Goal: Task Accomplishment & Management: Use online tool/utility

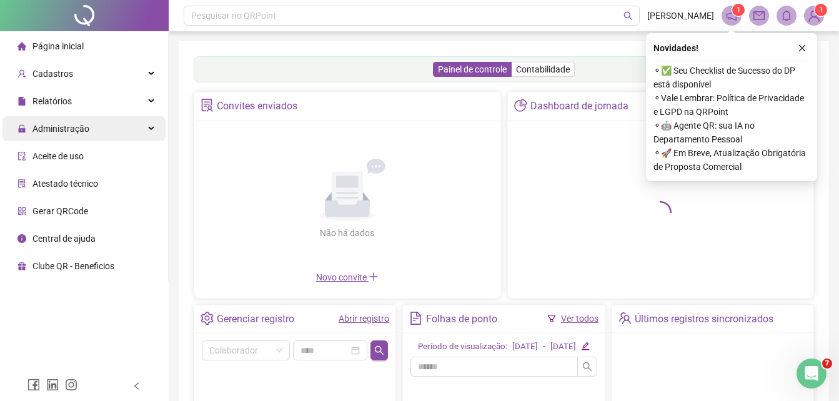
click at [87, 128] on div "Administração" at bounding box center [84, 128] width 163 height 25
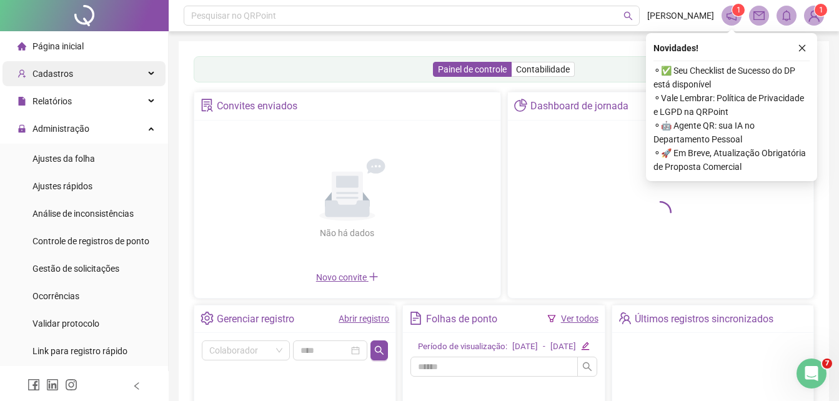
click at [76, 76] on div "Cadastros" at bounding box center [84, 73] width 163 height 25
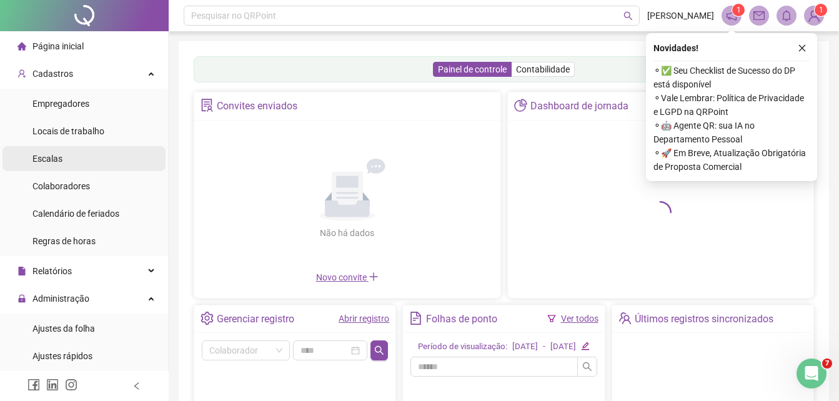
drag, startPoint x: 106, startPoint y: 179, endPoint x: 124, endPoint y: 171, distance: 19.3
click at [107, 179] on li "Colaboradores" at bounding box center [84, 186] width 163 height 25
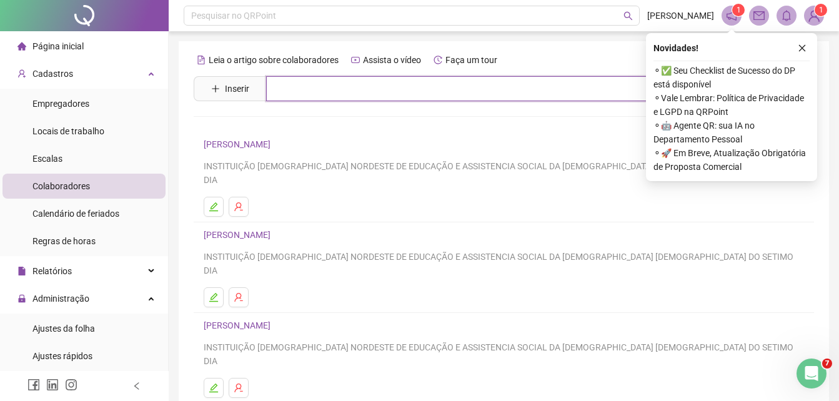
click at [296, 96] on input "text" at bounding box center [513, 88] width 494 height 25
type input "*****"
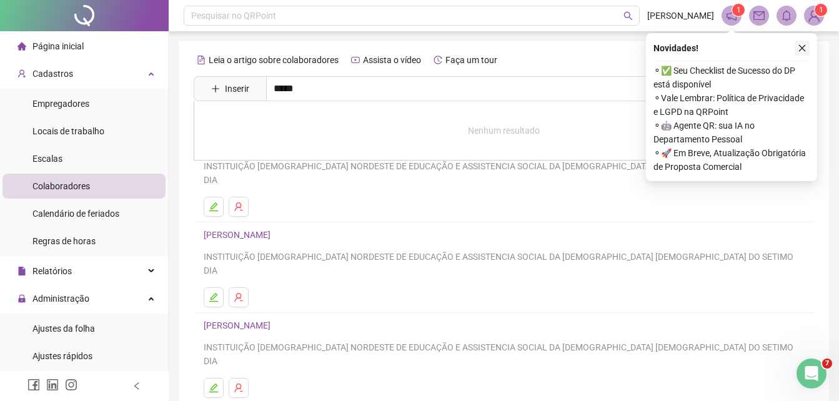
click at [803, 45] on icon "close" at bounding box center [802, 48] width 9 height 9
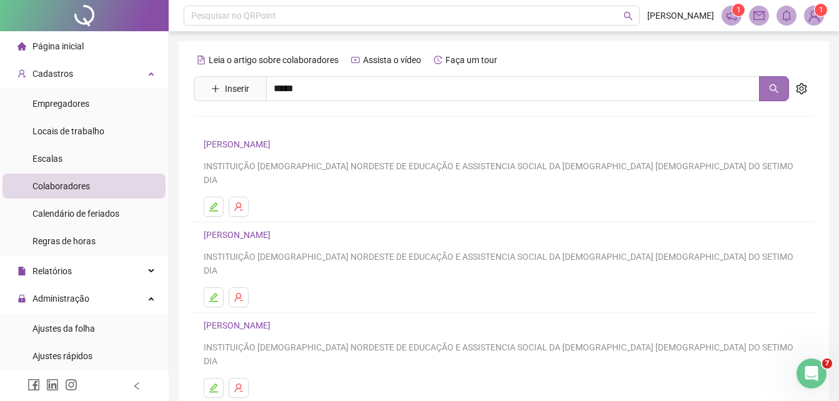
click at [777, 89] on icon "search" at bounding box center [774, 89] width 10 height 10
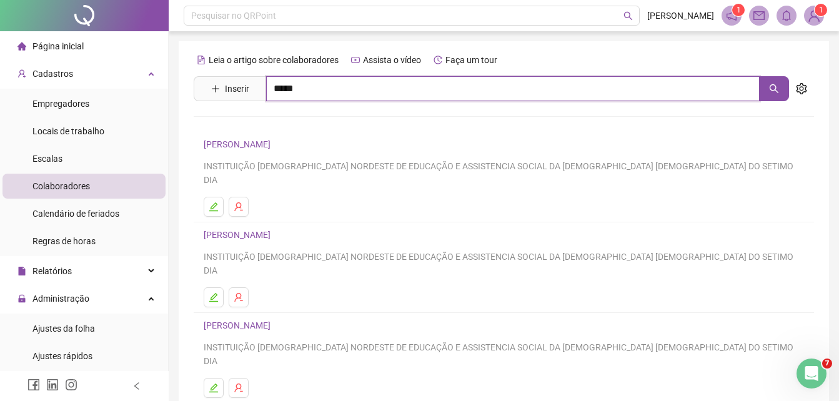
click at [365, 91] on input "*****" at bounding box center [513, 88] width 494 height 25
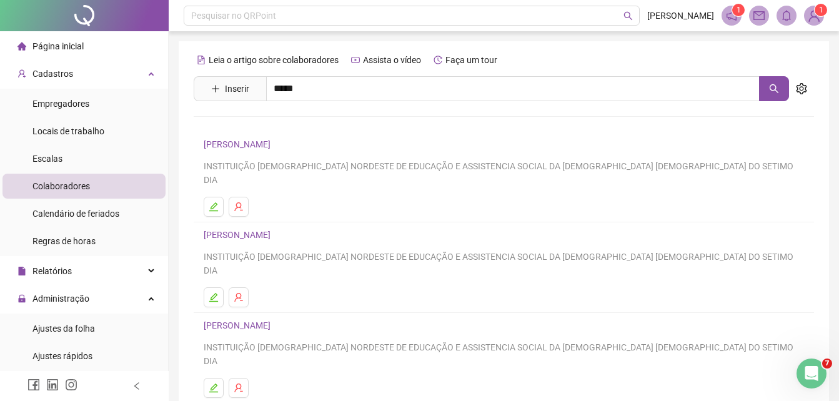
click at [284, 122] on link "[PERSON_NAME]" at bounding box center [250, 126] width 67 height 10
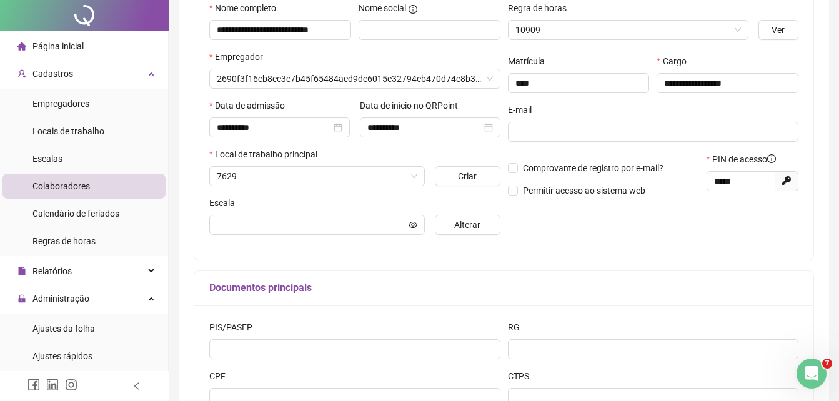
type input "**********"
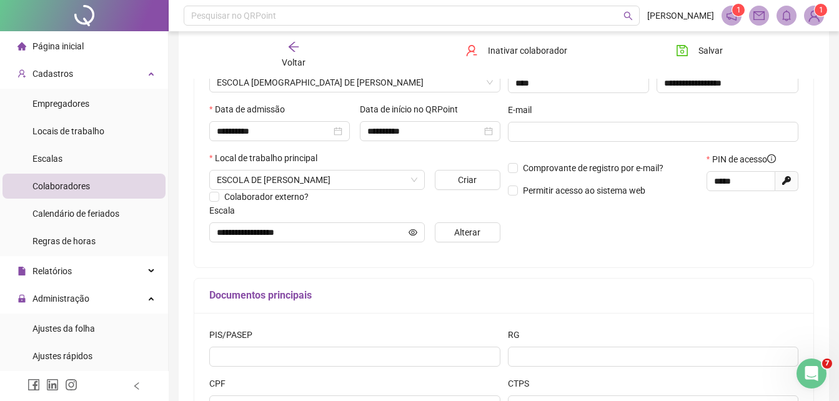
scroll to position [99, 0]
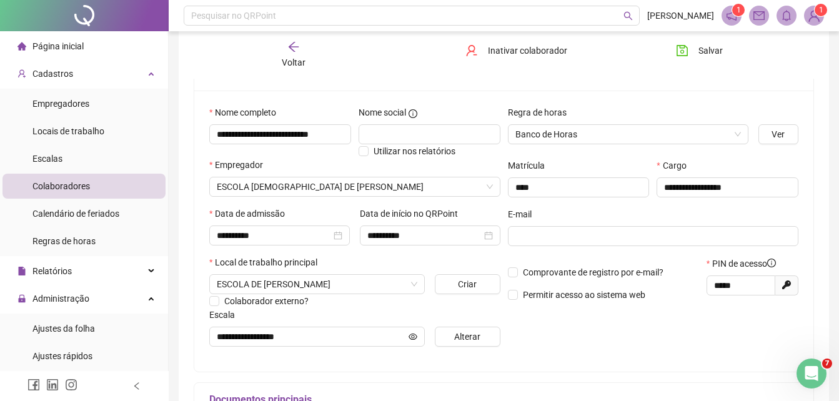
click at [303, 42] on div "Voltar" at bounding box center [293, 55] width 95 height 29
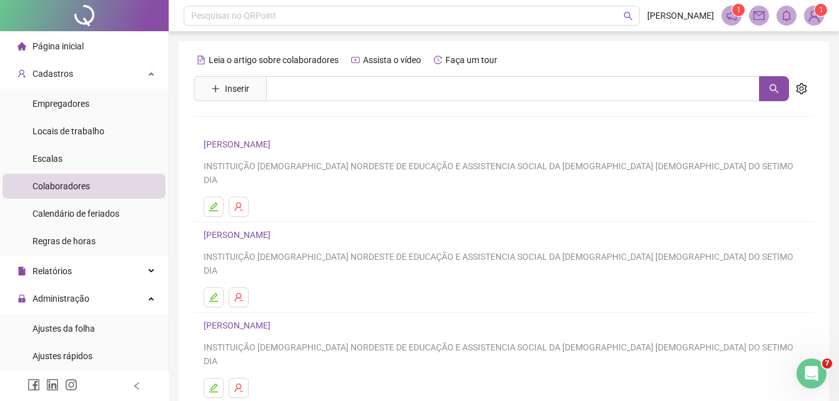
click at [110, 48] on li "Página inicial" at bounding box center [84, 46] width 163 height 25
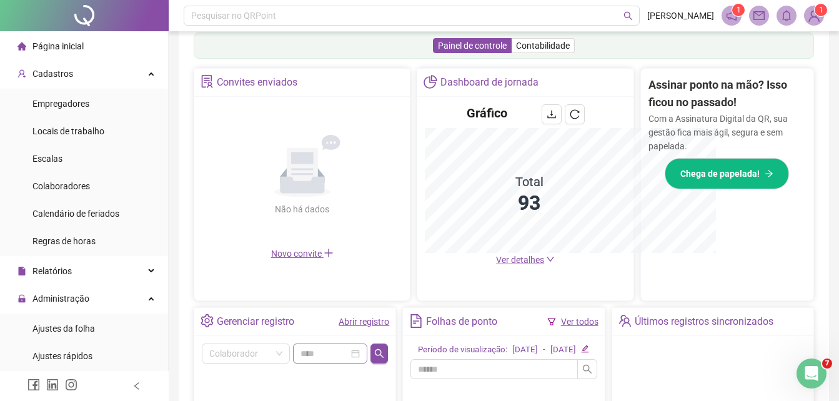
scroll to position [393, 0]
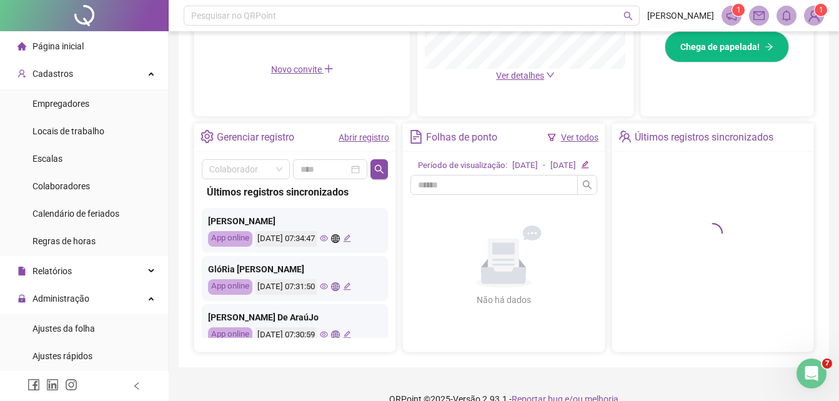
click at [328, 239] on icon "eye" at bounding box center [324, 238] width 8 height 8
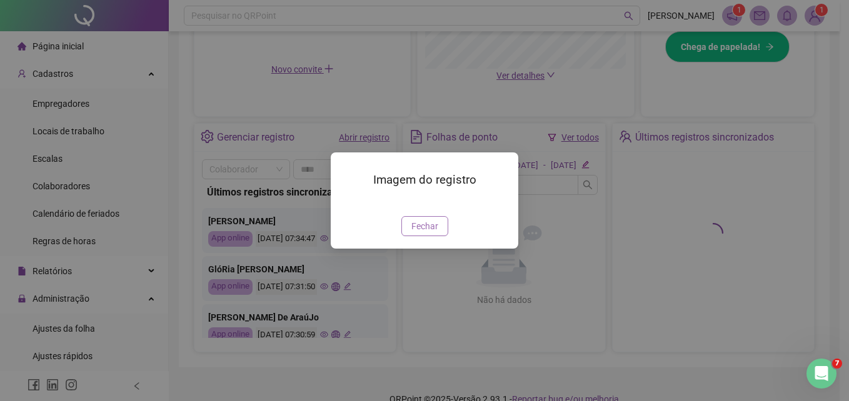
click at [423, 233] on span "Fechar" at bounding box center [424, 226] width 27 height 14
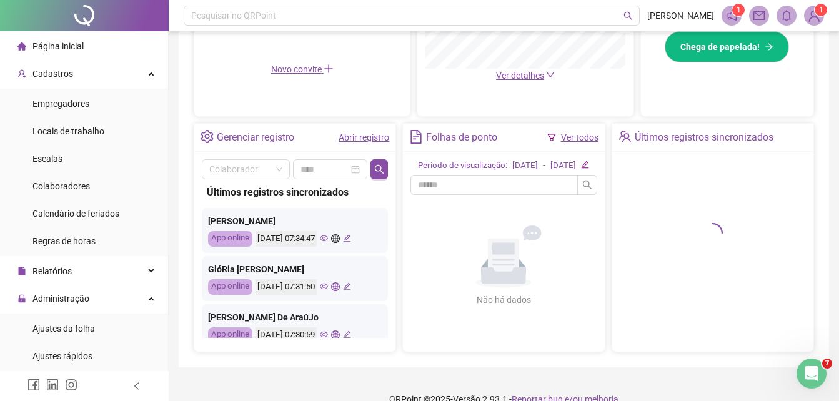
click at [328, 288] on icon "eye" at bounding box center [324, 287] width 8 height 8
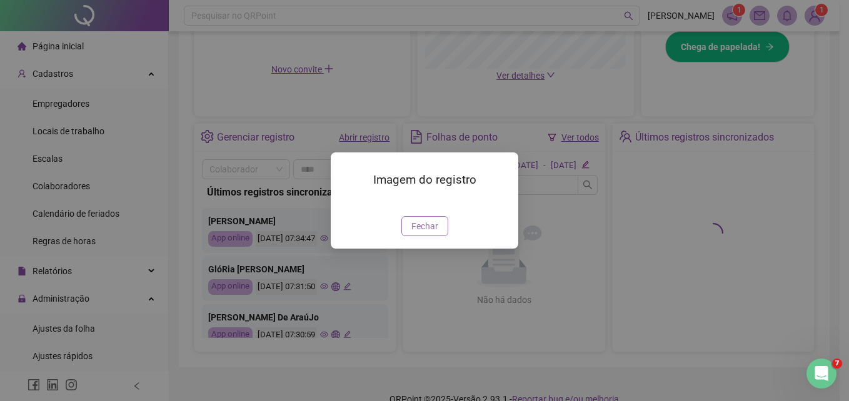
click at [421, 233] on span "Fechar" at bounding box center [424, 226] width 27 height 14
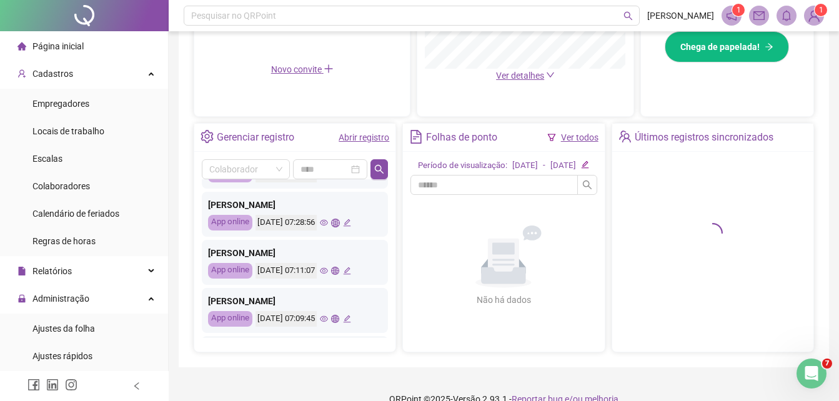
scroll to position [521, 0]
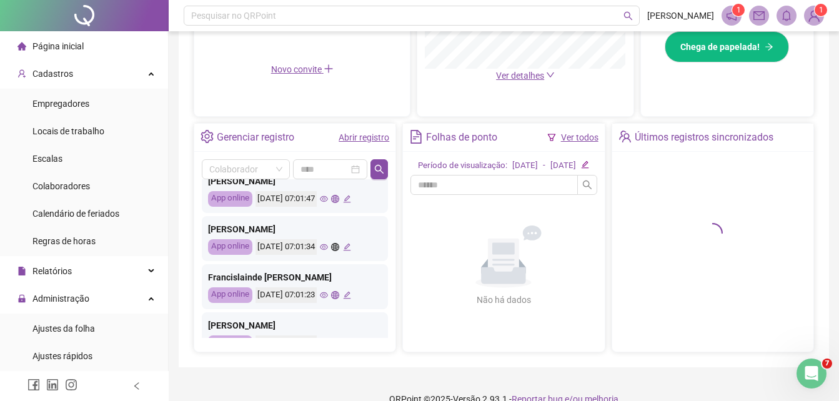
click at [328, 251] on icon "eye" at bounding box center [324, 247] width 8 height 8
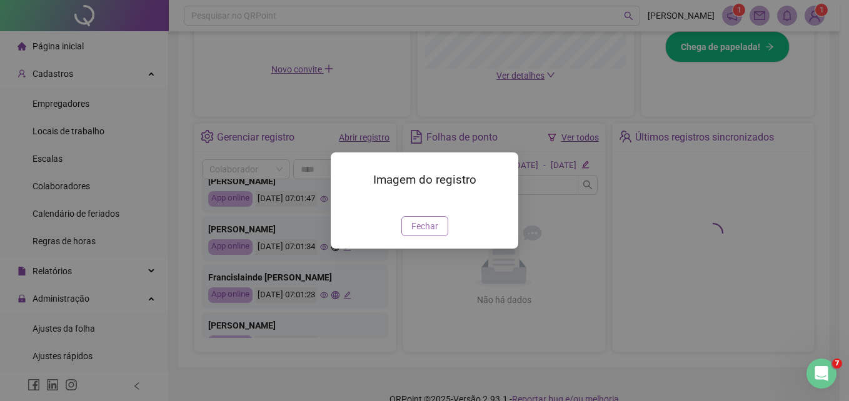
click at [432, 233] on span "Fechar" at bounding box center [424, 226] width 27 height 14
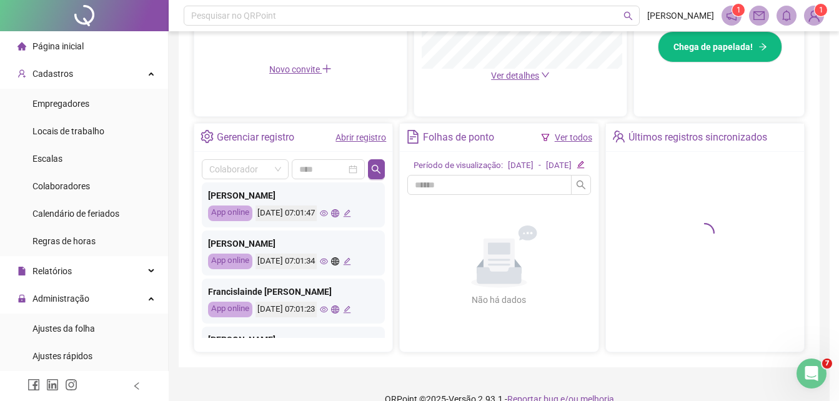
scroll to position [603, 0]
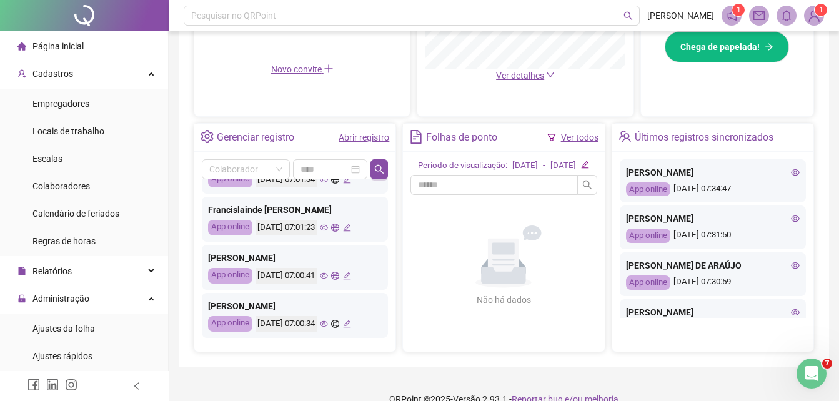
click at [328, 278] on icon "eye" at bounding box center [324, 276] width 8 height 8
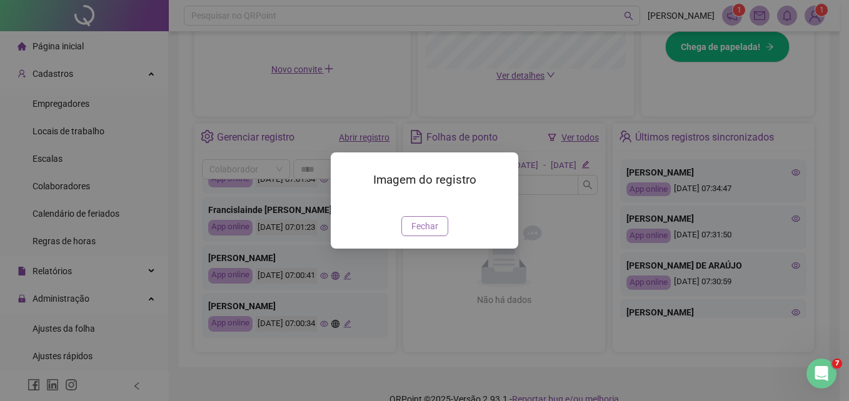
click at [421, 233] on span "Fechar" at bounding box center [424, 226] width 27 height 14
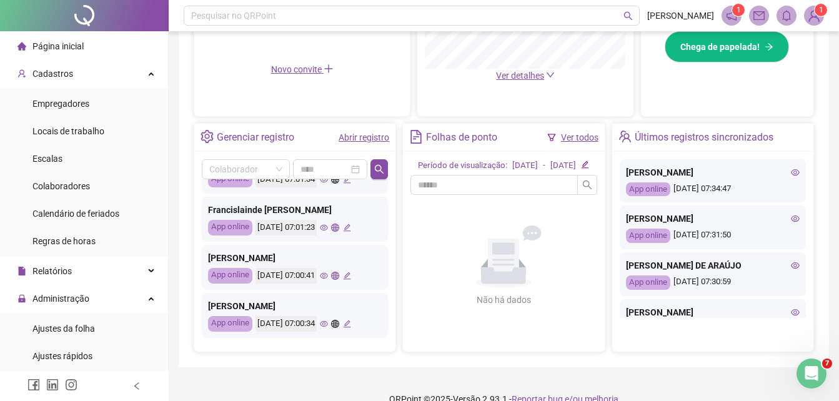
scroll to position [419, 0]
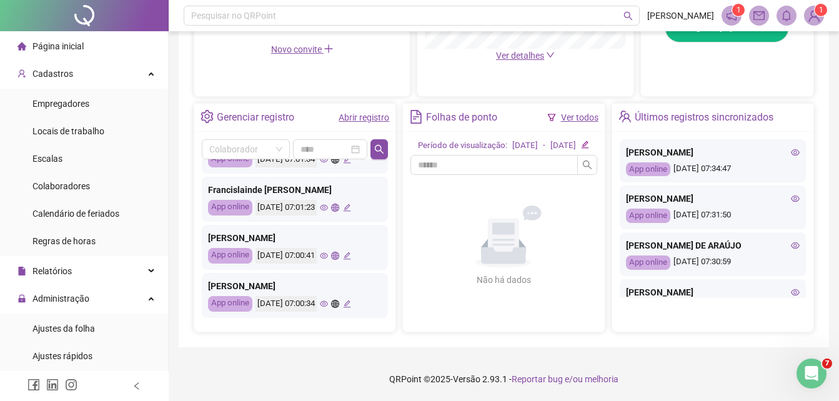
click at [328, 300] on icon "eye" at bounding box center [324, 304] width 8 height 8
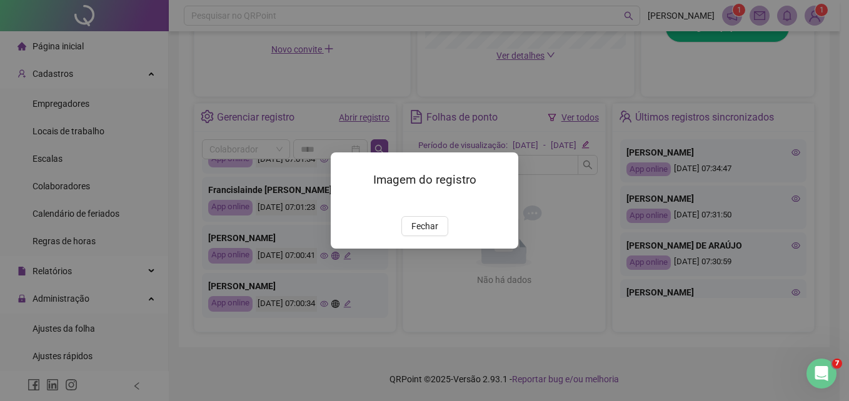
click at [436, 248] on div "Imagem do registro Fechar" at bounding box center [425, 201] width 188 height 96
click at [429, 233] on span "Fechar" at bounding box center [424, 226] width 27 height 14
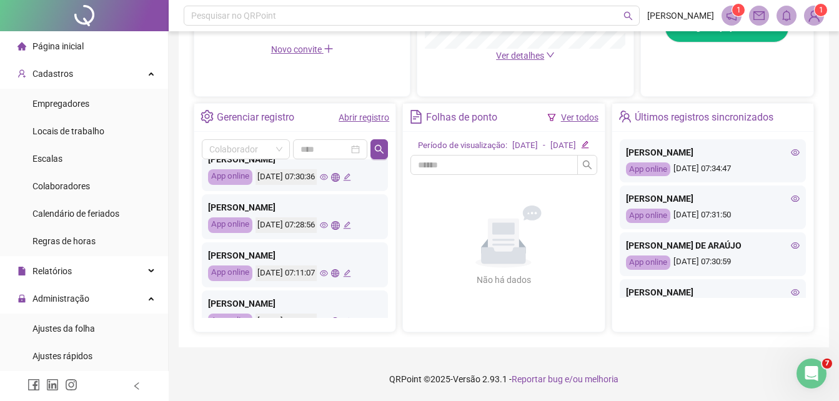
scroll to position [0, 0]
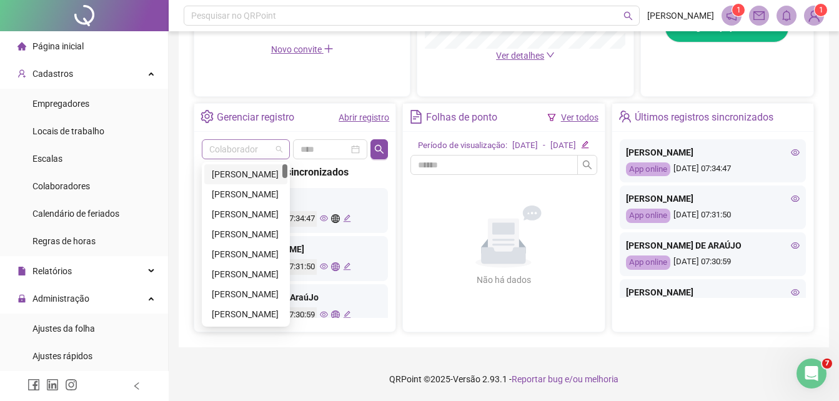
click at [273, 140] on span at bounding box center [245, 149] width 73 height 19
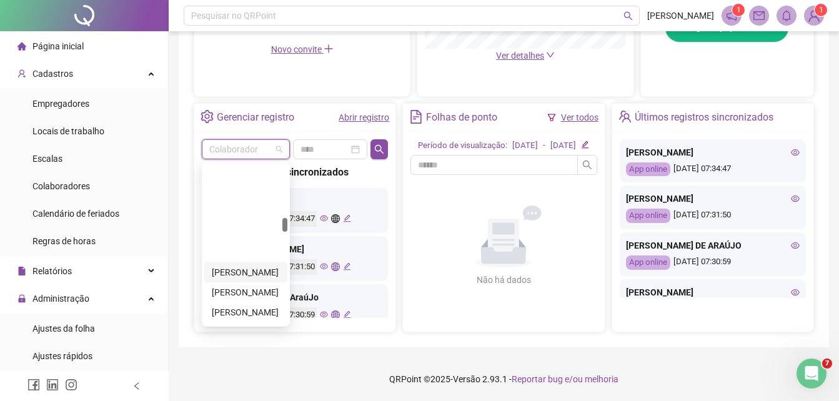
scroll to position [626, 0]
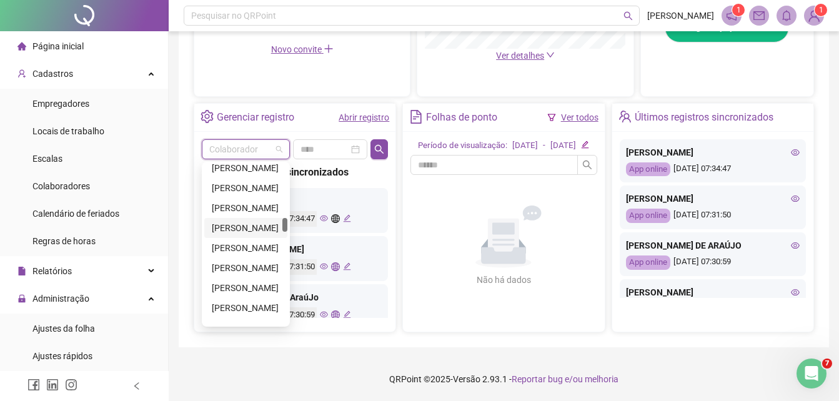
click at [250, 221] on div "[PERSON_NAME]" at bounding box center [246, 228] width 68 height 14
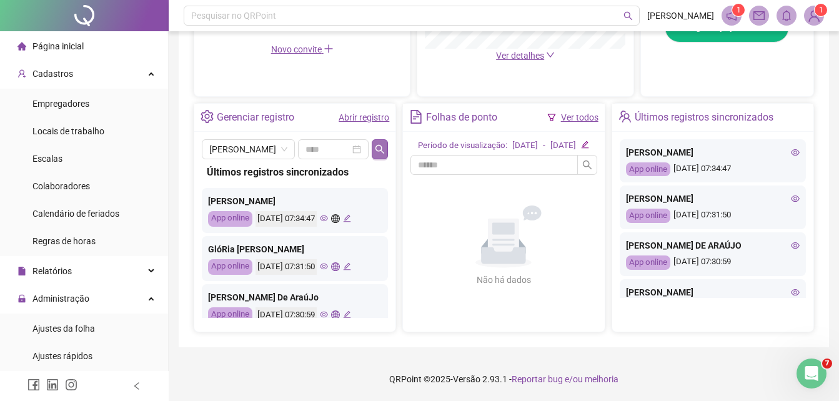
click at [381, 148] on icon "search" at bounding box center [380, 149] width 10 height 10
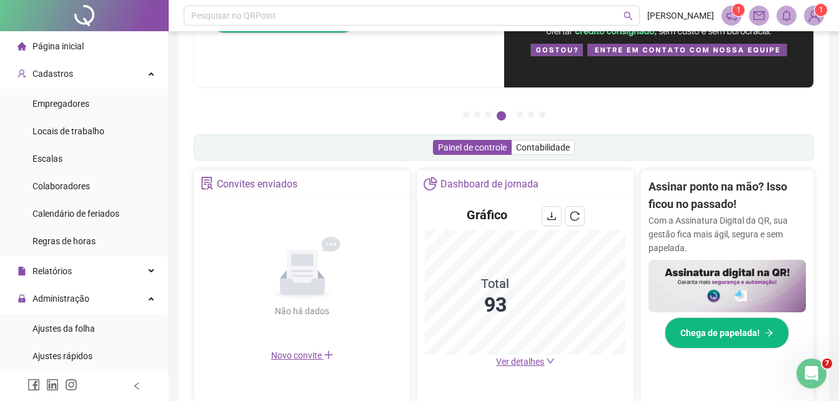
scroll to position [314, 0]
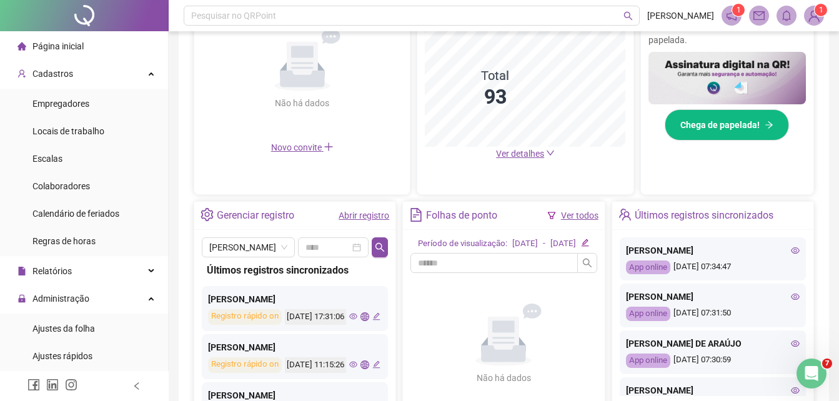
click at [349, 321] on icon "eye" at bounding box center [353, 317] width 8 height 8
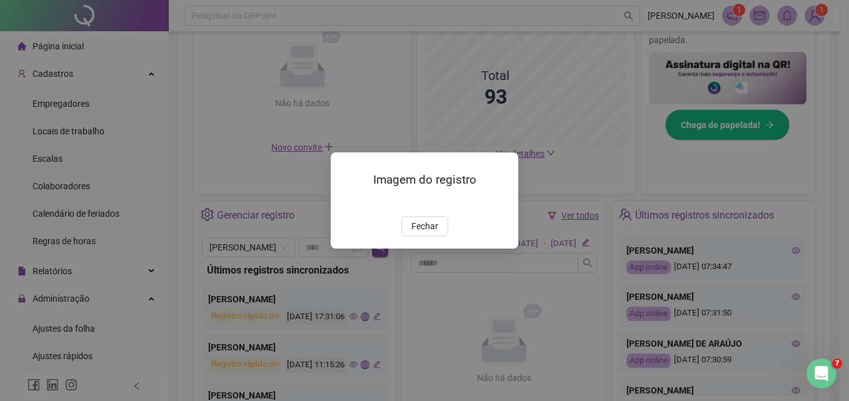
click at [418, 233] on span "Fechar" at bounding box center [424, 226] width 27 height 14
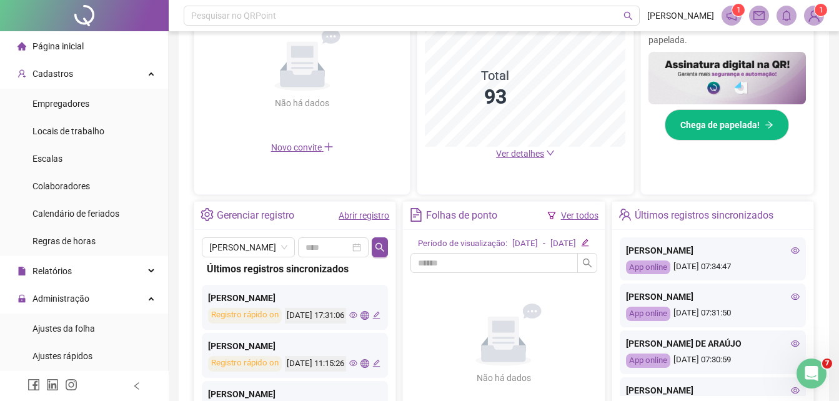
scroll to position [0, 0]
click at [386, 239] on button "button" at bounding box center [380, 248] width 16 height 20
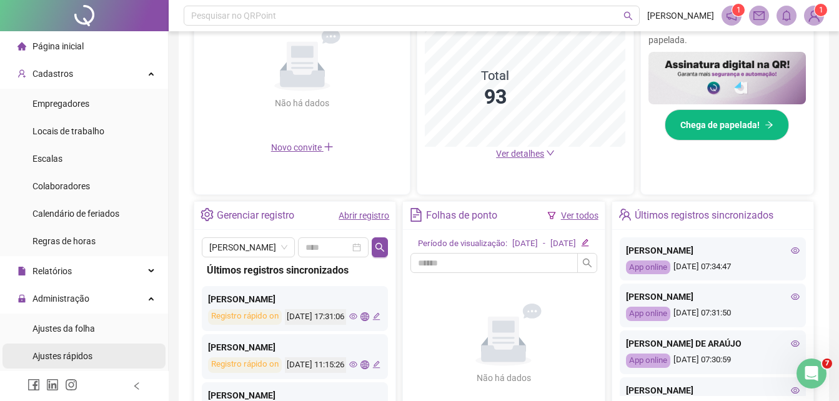
scroll to position [208, 0]
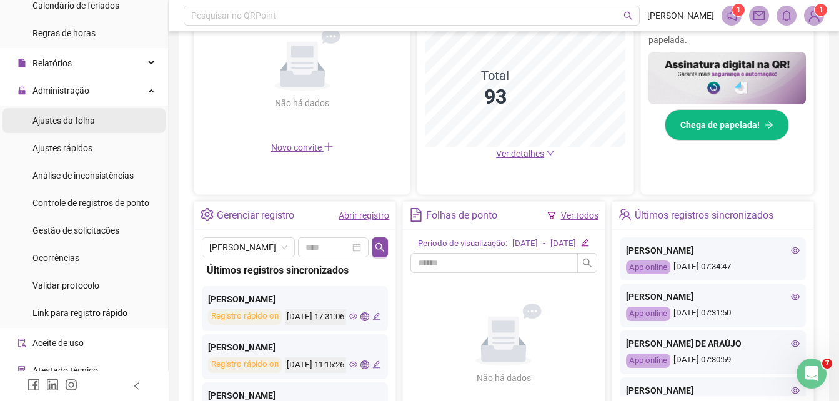
click at [113, 128] on li "Ajustes da folha" at bounding box center [84, 120] width 163 height 25
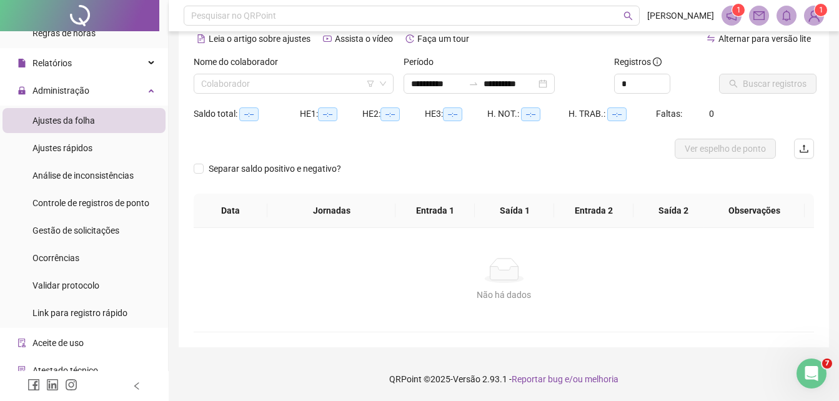
scroll to position [60, 0]
type input "**********"
click at [288, 92] on input "search" at bounding box center [288, 83] width 174 height 19
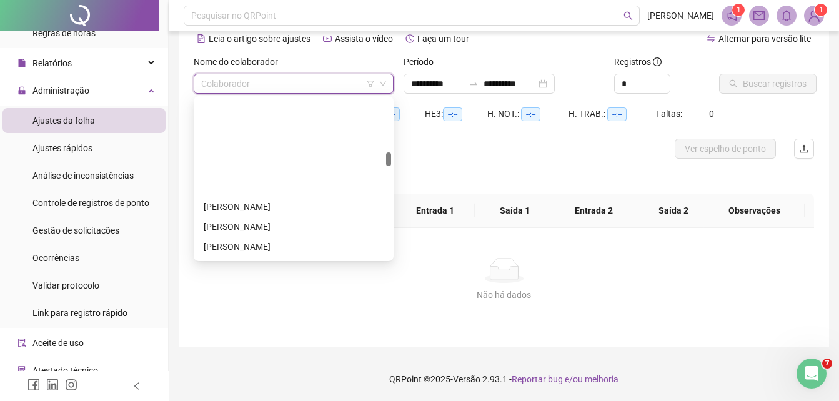
scroll to position [626, 0]
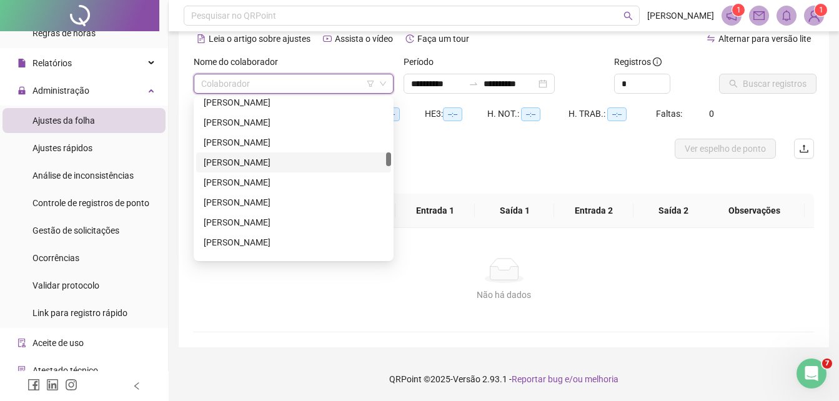
click at [275, 156] on div "[PERSON_NAME]" at bounding box center [294, 163] width 180 height 14
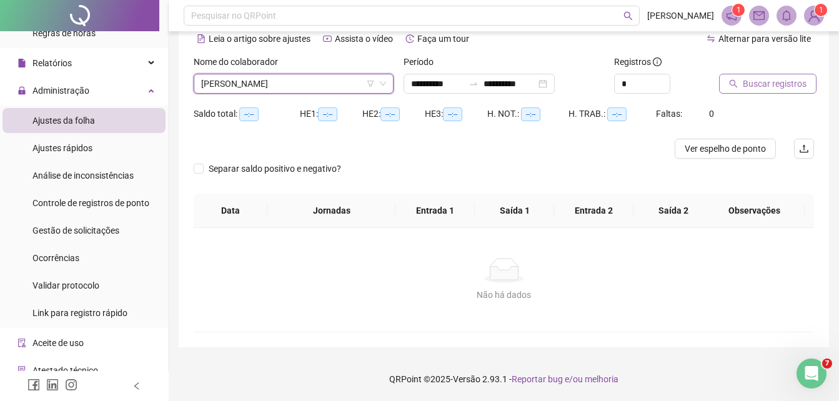
click at [776, 86] on span "Buscar registros" at bounding box center [775, 84] width 64 height 14
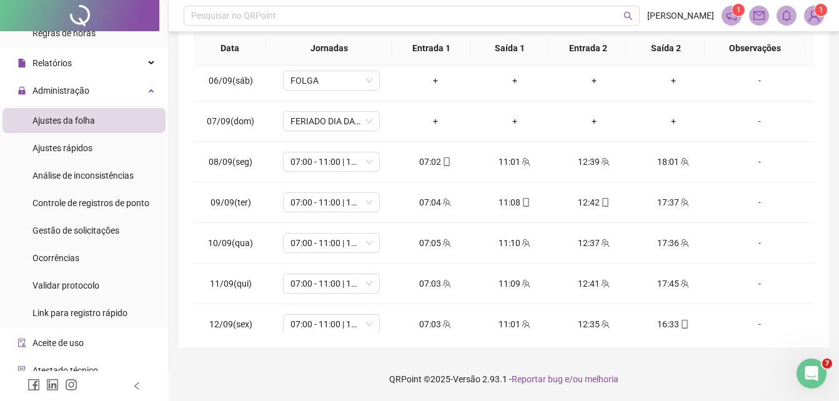
scroll to position [417, 0]
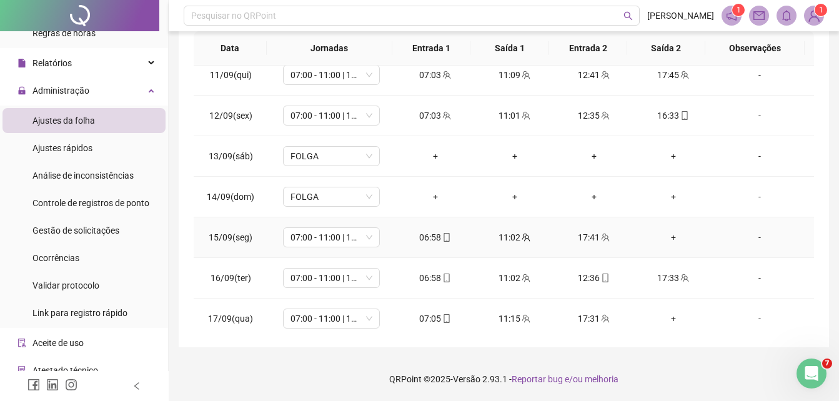
click at [664, 239] on div "+" at bounding box center [673, 238] width 59 height 14
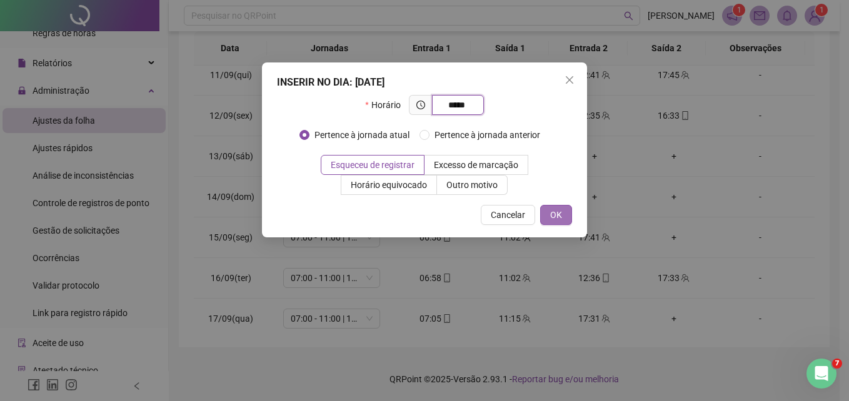
type input "*****"
click at [571, 216] on button "OK" at bounding box center [556, 215] width 32 height 20
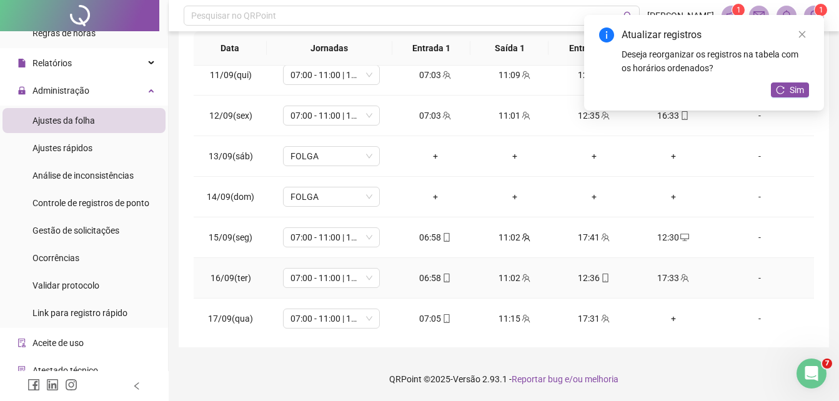
scroll to position [424, 0]
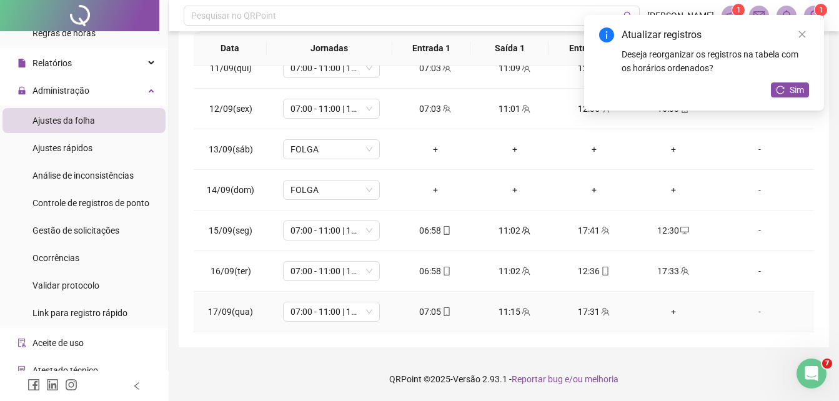
click at [664, 309] on div "+" at bounding box center [673, 312] width 59 height 14
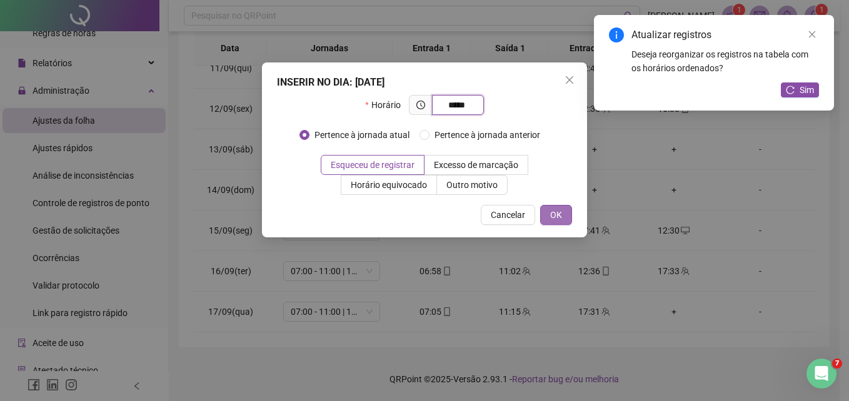
type input "*****"
click at [559, 218] on span "OK" at bounding box center [556, 215] width 12 height 14
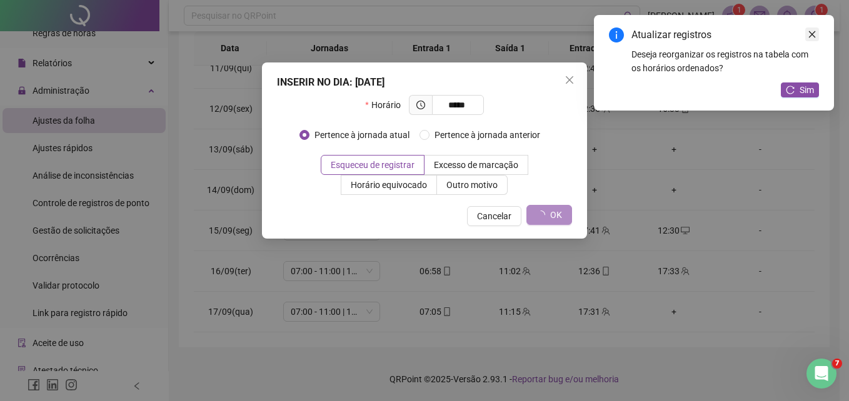
click at [814, 38] on icon "close" at bounding box center [812, 34] width 9 height 9
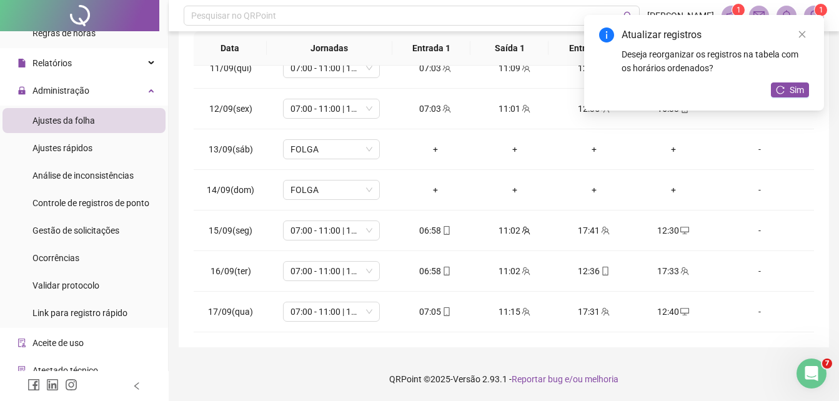
click at [801, 43] on div "Atualizar registros Deseja reorganizar os registros na tabela com os horários o…" at bounding box center [704, 52] width 210 height 48
click at [801, 34] on icon "close" at bounding box center [802, 34] width 9 height 9
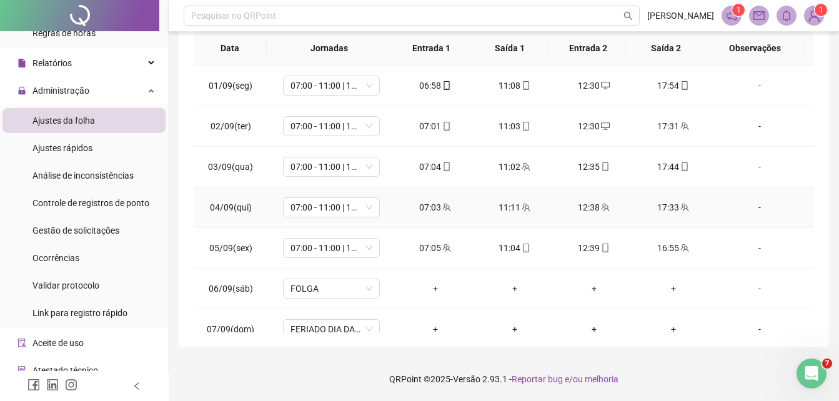
scroll to position [0, 0]
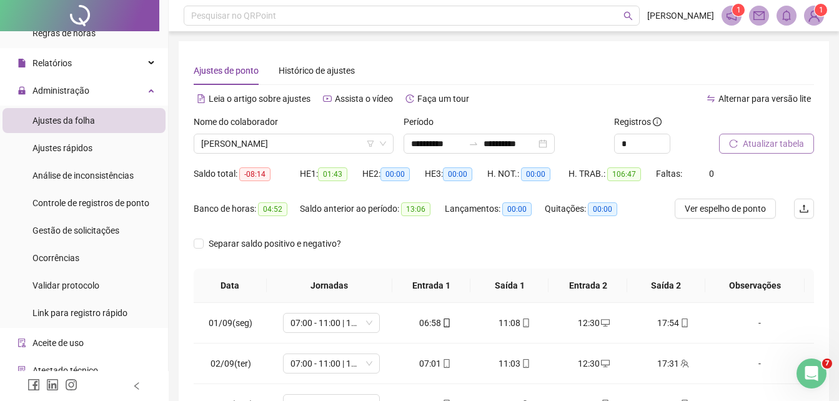
click at [749, 148] on span "Atualizar tabela" at bounding box center [773, 144] width 61 height 14
